Goal: Information Seeking & Learning: Learn about a topic

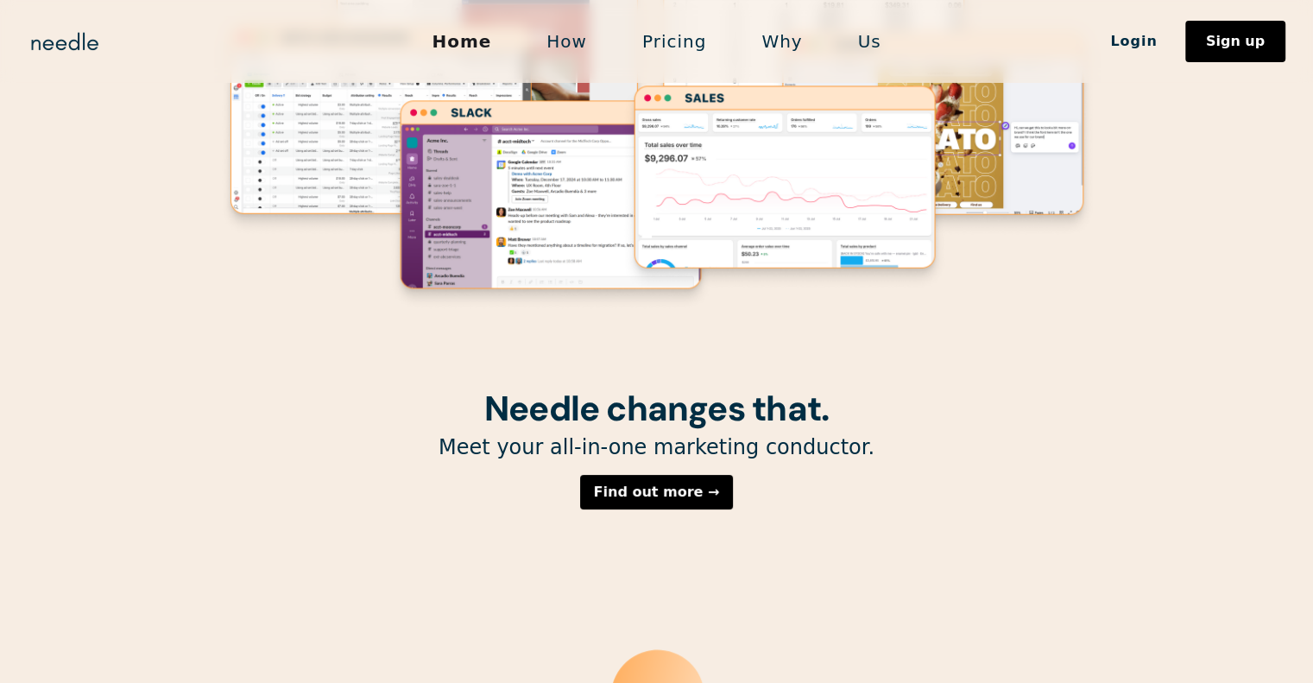
scroll to position [241, 0]
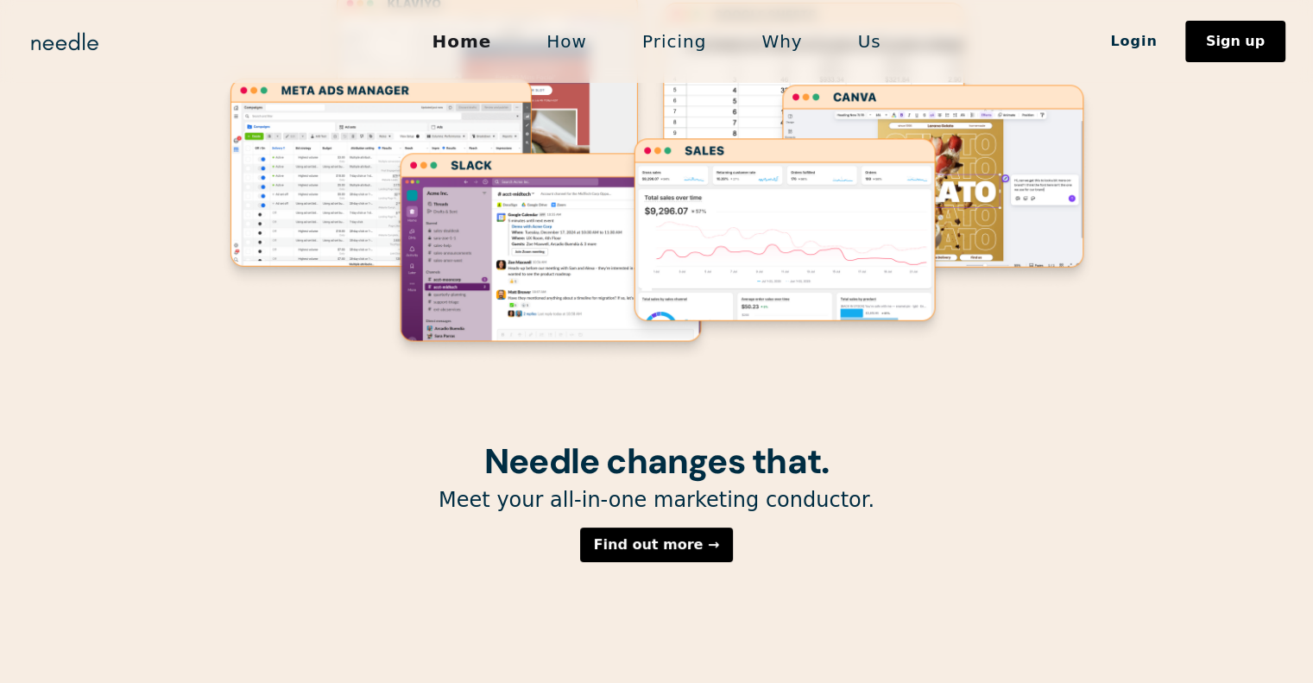
click at [687, 58] on link "Pricing" at bounding box center [674, 41] width 119 height 36
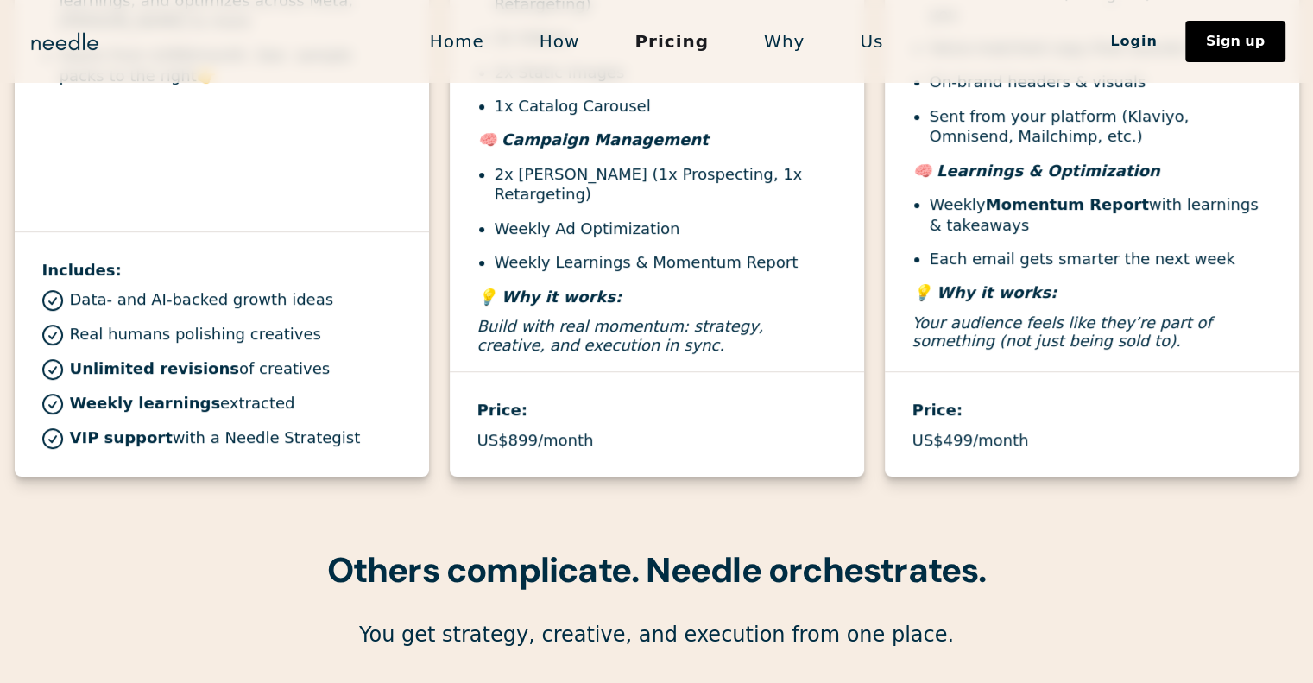
scroll to position [1036, 0]
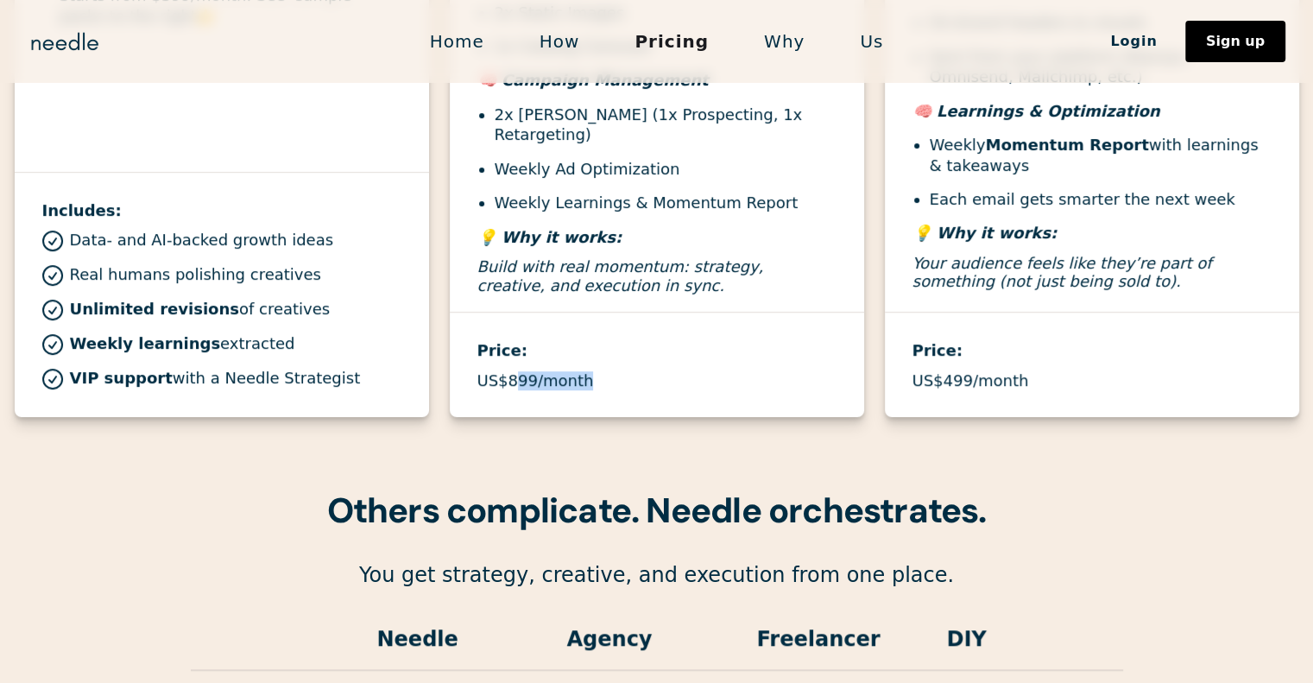
drag, startPoint x: 512, startPoint y: 338, endPoint x: 614, endPoint y: 337, distance: 101.8
click at [614, 371] on div "US$899/month" at bounding box center [656, 380] width 359 height 19
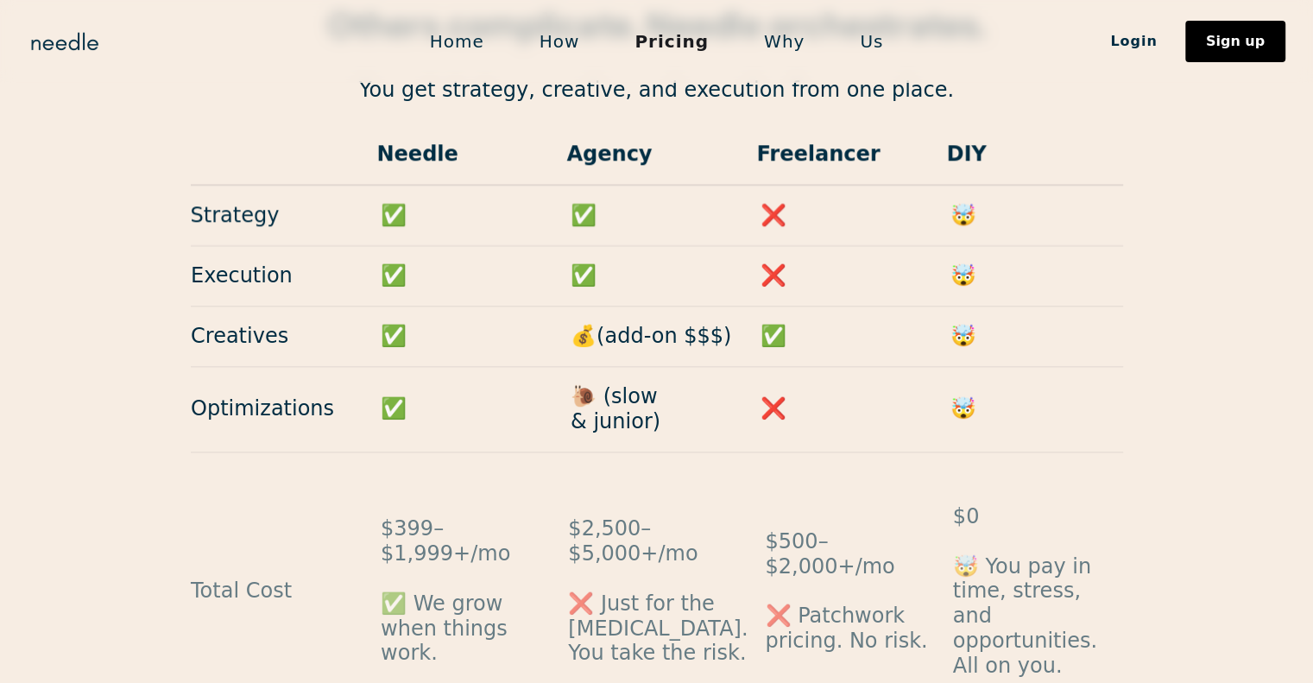
scroll to position [1640, 0]
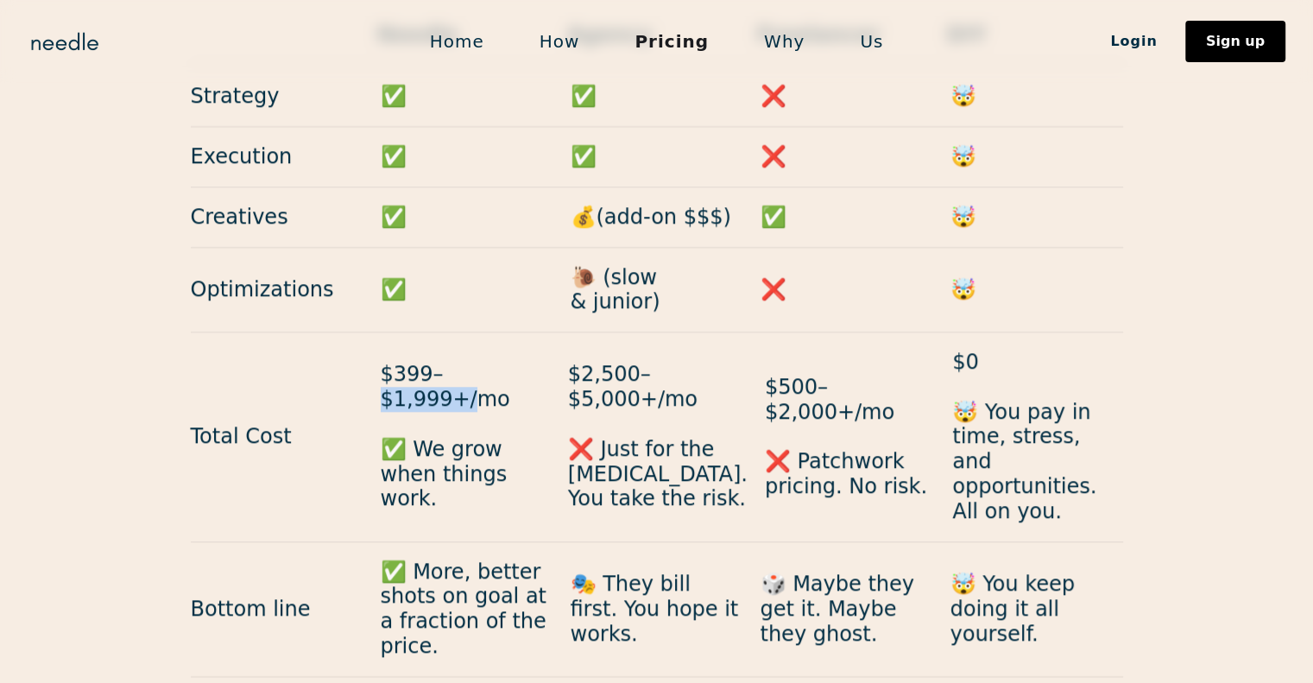
drag, startPoint x: 438, startPoint y: 306, endPoint x: 517, endPoint y: 310, distance: 78.7
click at [517, 362] on p "$399–$1,999+/mo ✅ We grow when things work." at bounding box center [466, 436] width 170 height 149
drag, startPoint x: 1226, startPoint y: 437, endPoint x: 1194, endPoint y: 413, distance: 39.5
click at [1226, 437] on div "Others complicate. Needle orchestrates. You get strategy, creative, and executi…" at bounding box center [656, 279] width 1313 height 795
